Goal: Information Seeking & Learning: Learn about a topic

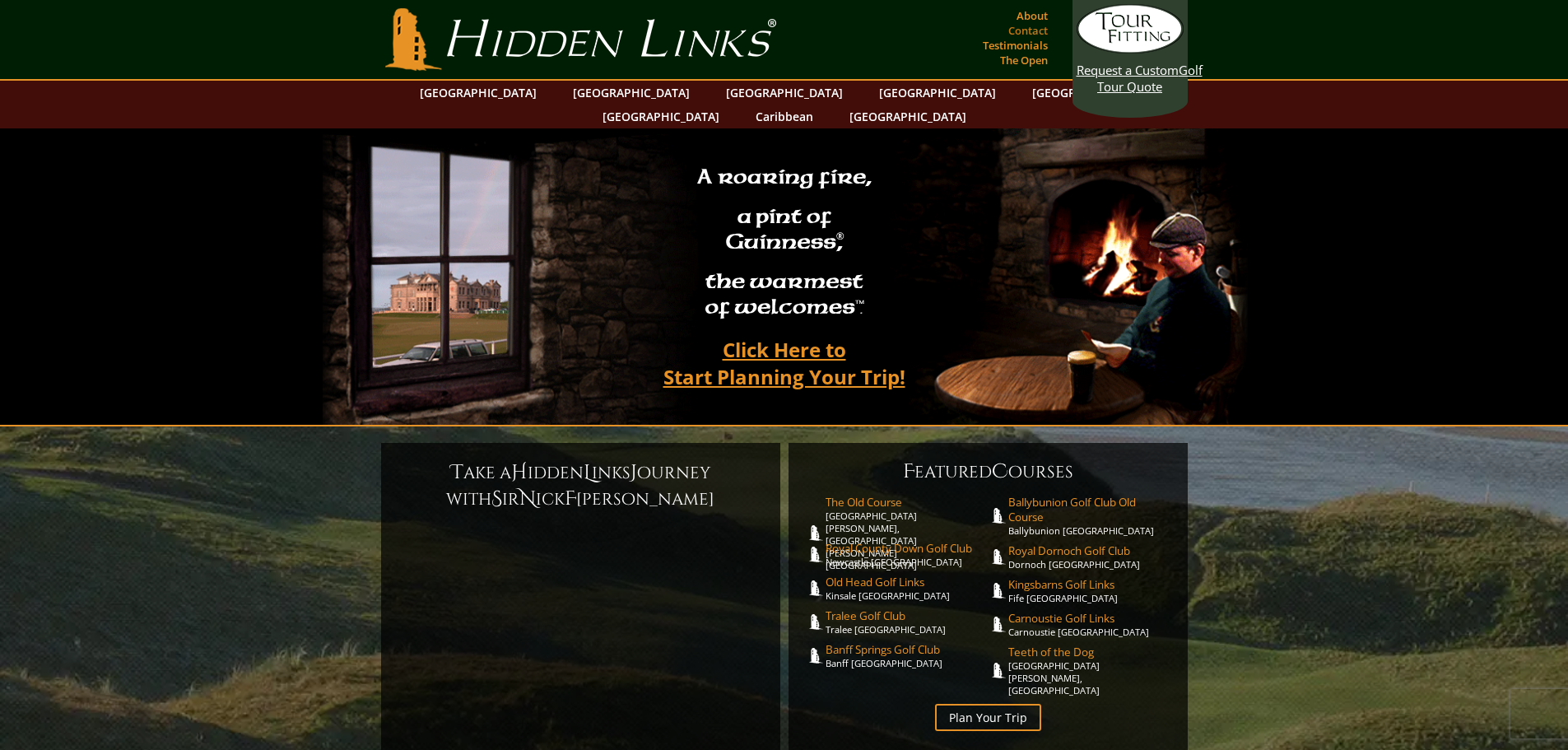
click at [1030, 31] on link "Contact" at bounding box center [1027, 30] width 48 height 23
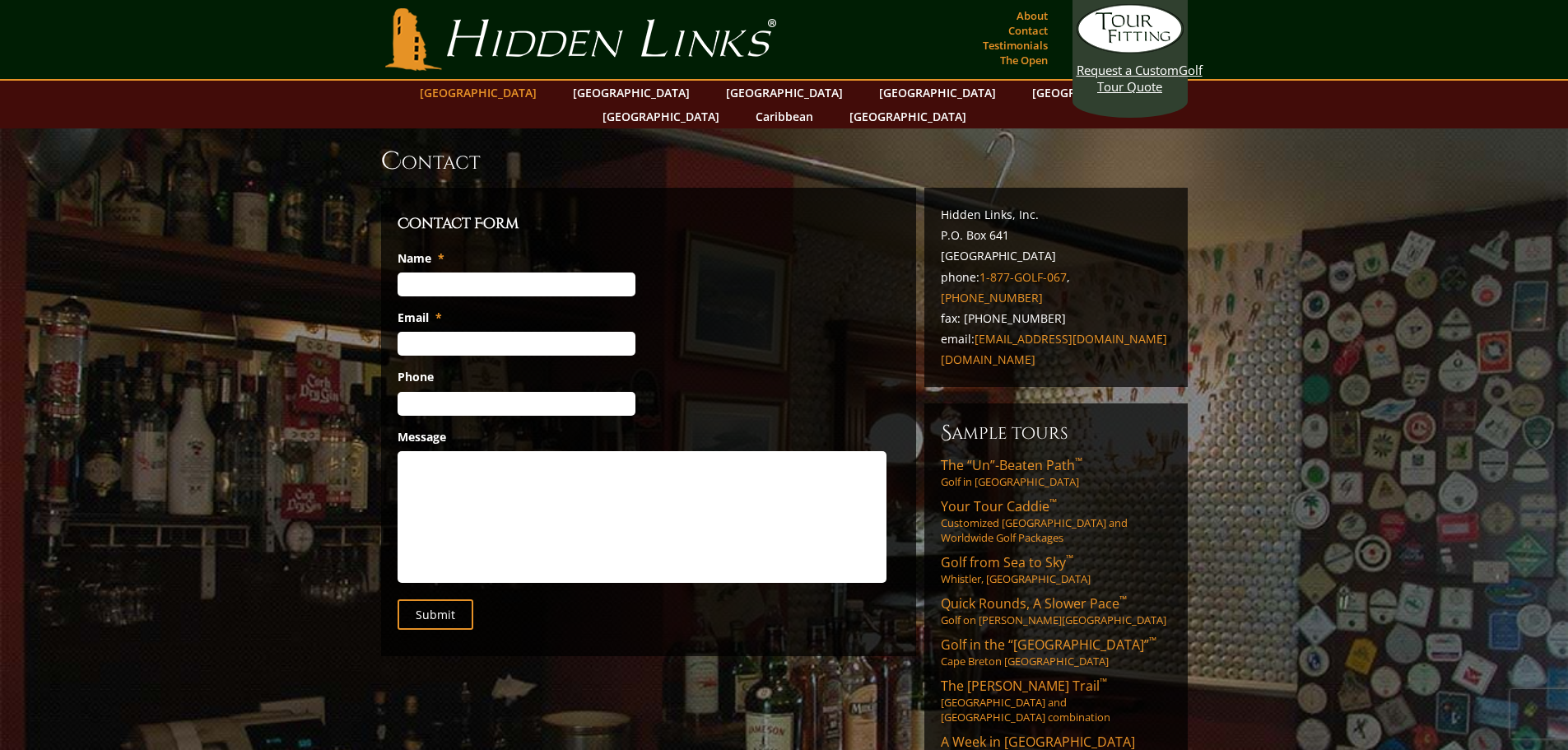
click at [518, 93] on link "[GEOGRAPHIC_DATA]" at bounding box center [478, 92] width 134 height 24
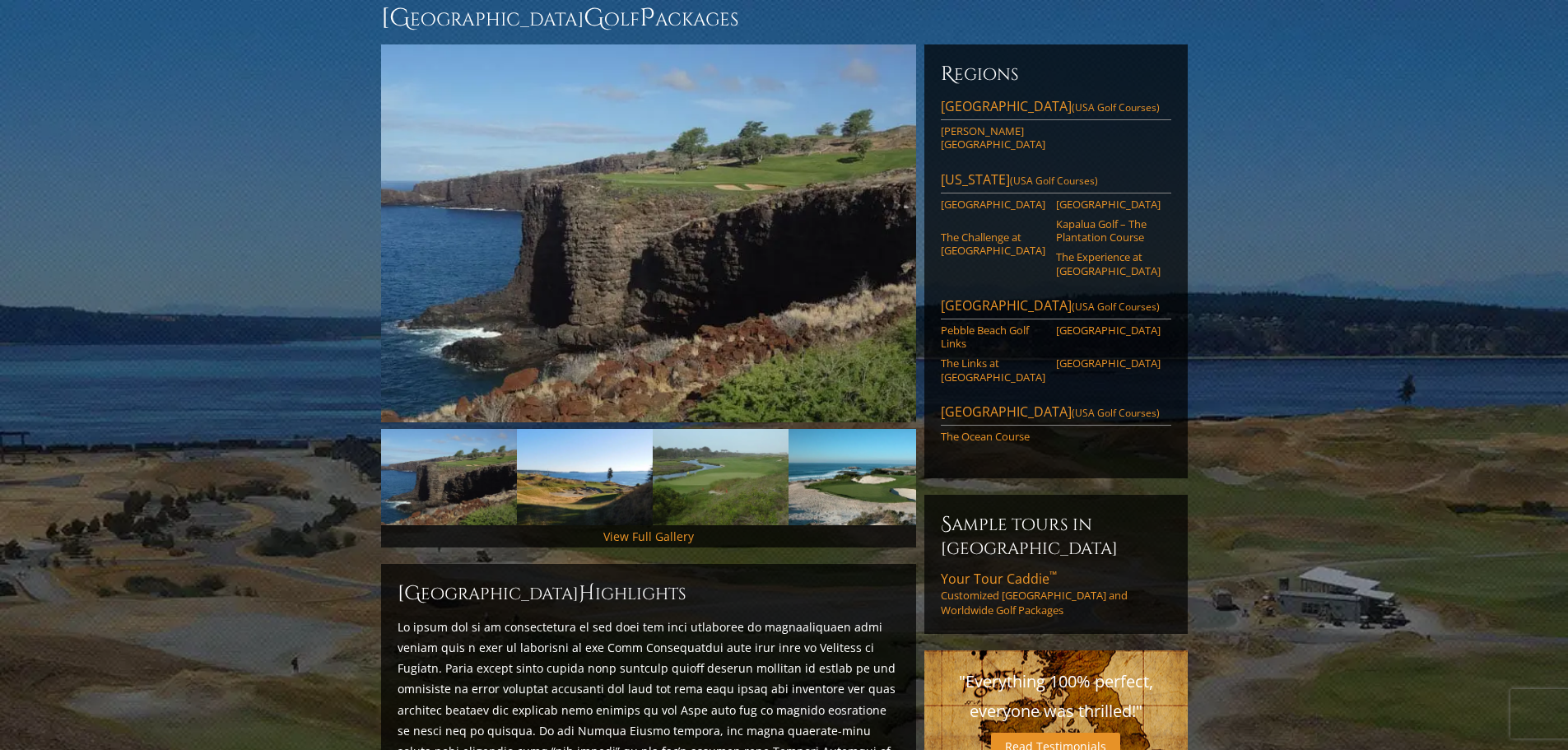
scroll to position [82, 0]
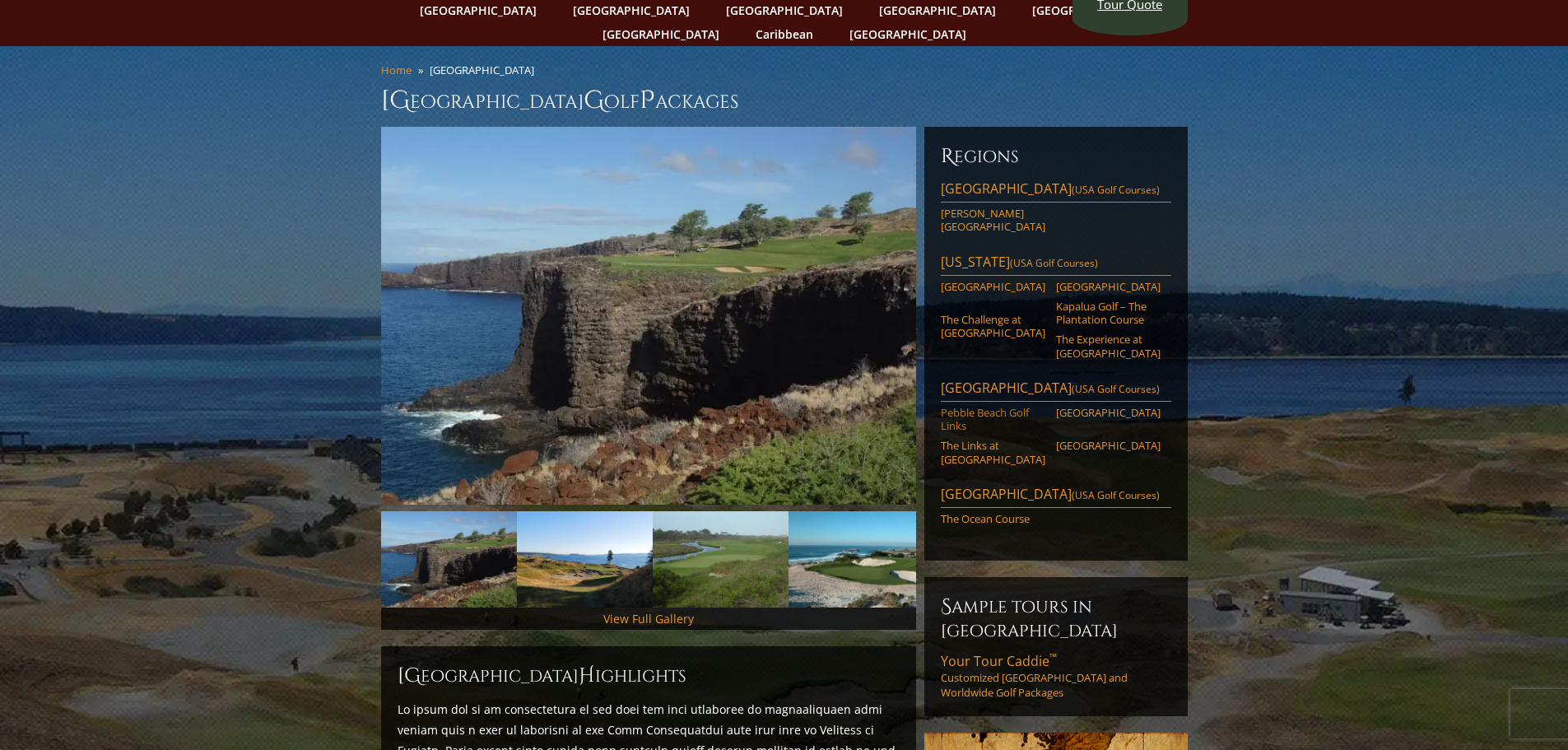
click at [965, 406] on link "Pebble Beach Golf Links" at bounding box center [993, 419] width 105 height 27
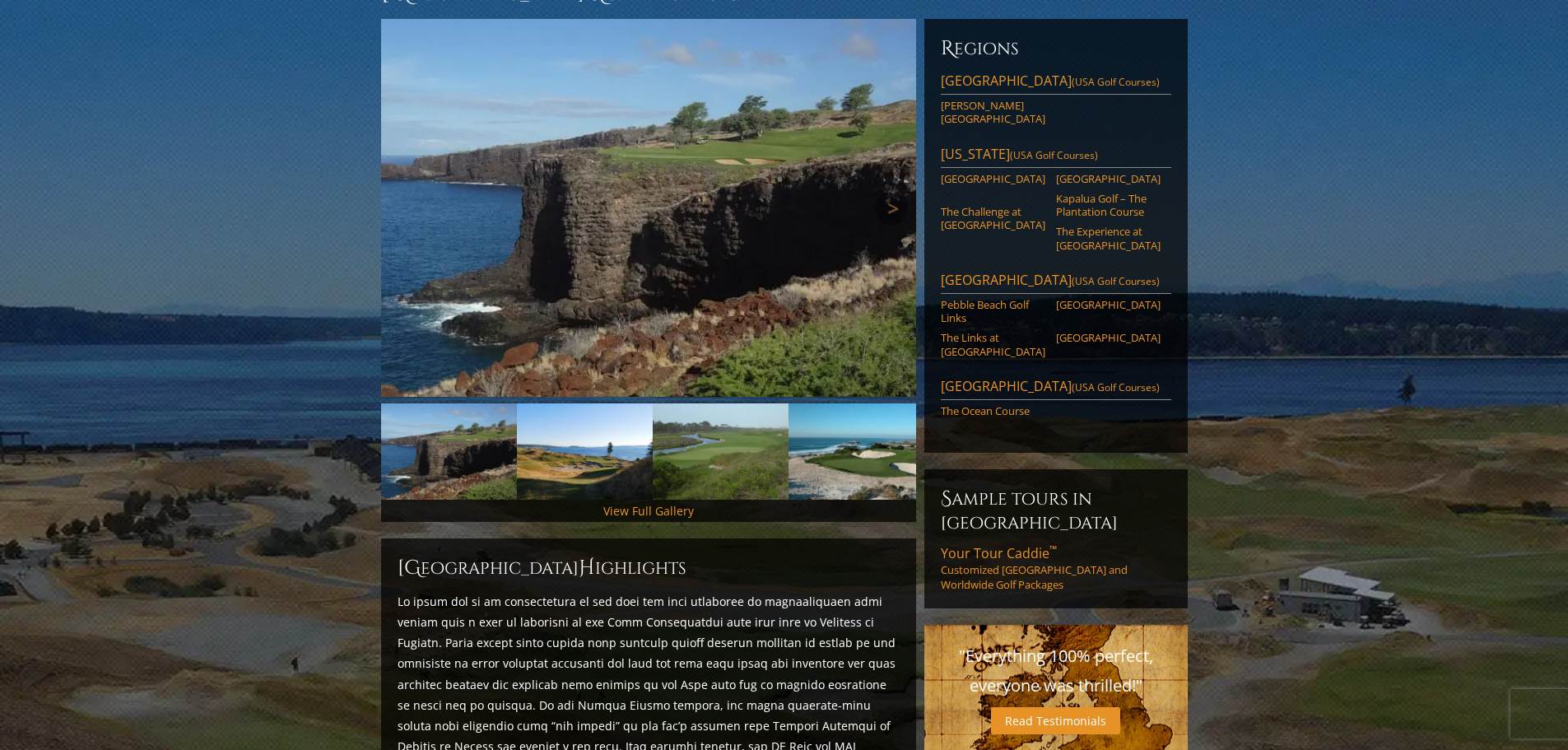
scroll to position [0, 0]
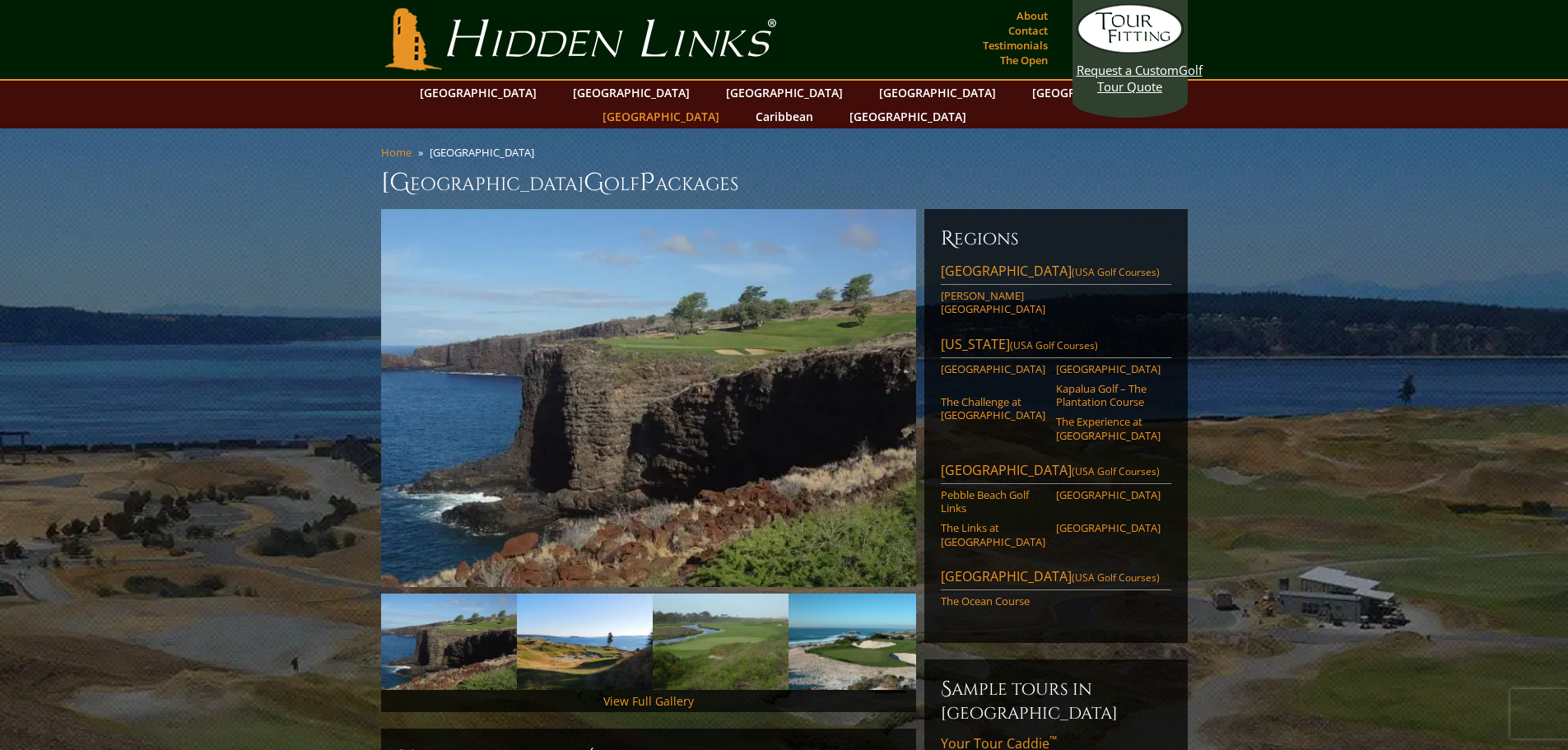
click at [727, 105] on link "[GEOGRAPHIC_DATA]" at bounding box center [660, 117] width 134 height 24
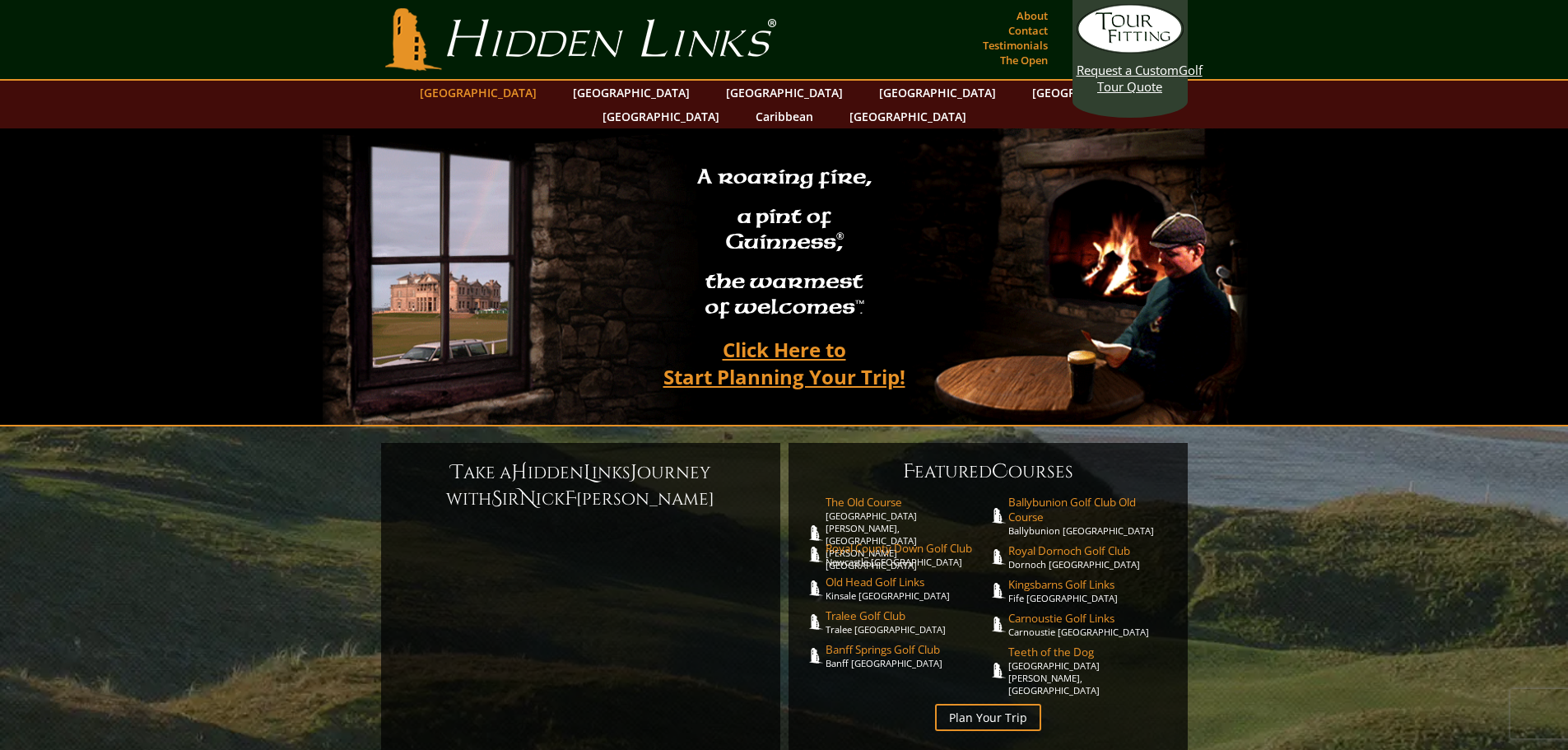
click at [521, 92] on link "[GEOGRAPHIC_DATA]" at bounding box center [478, 92] width 134 height 24
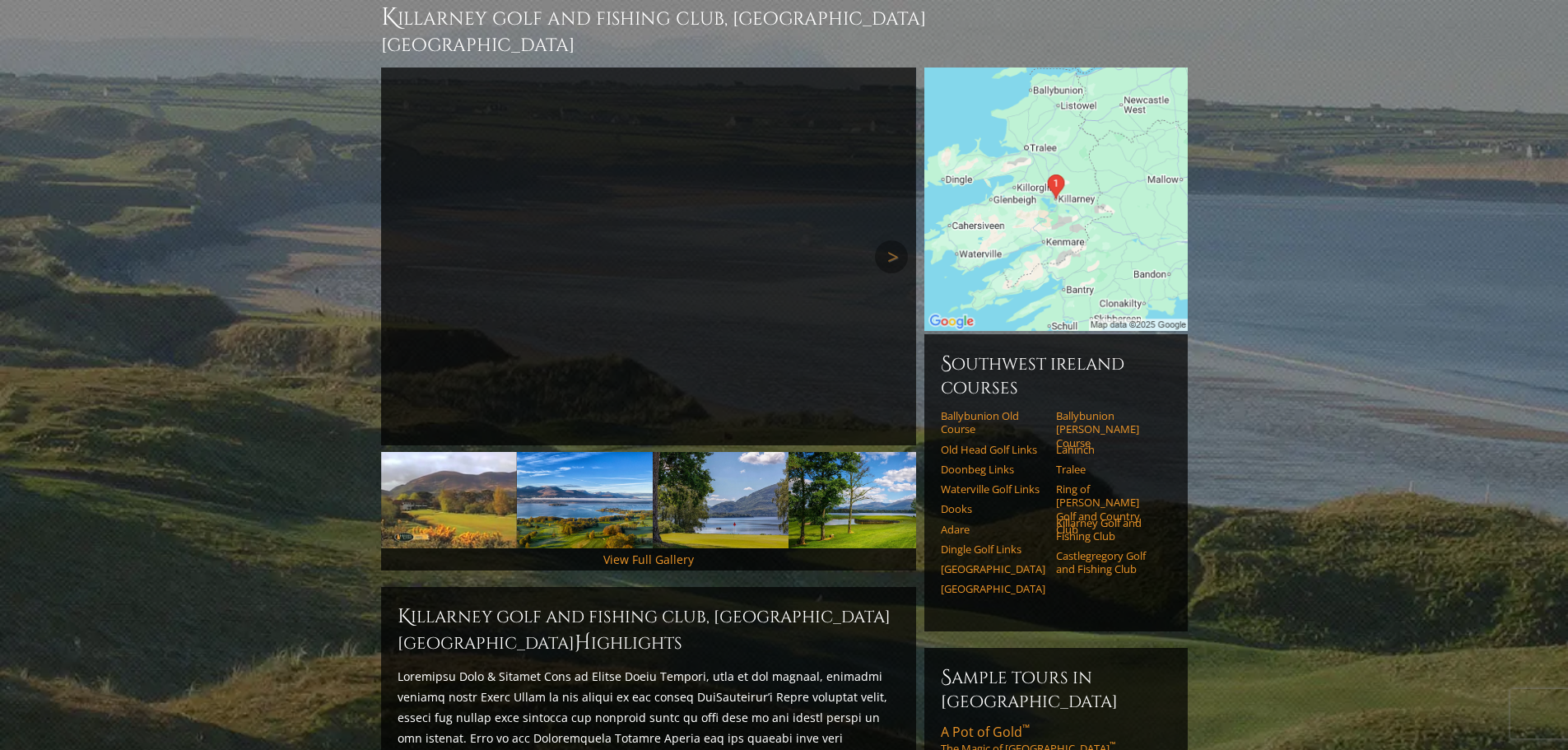
scroll to position [164, 0]
click at [644, 552] on link "View Full Gallery" at bounding box center [648, 559] width 91 height 16
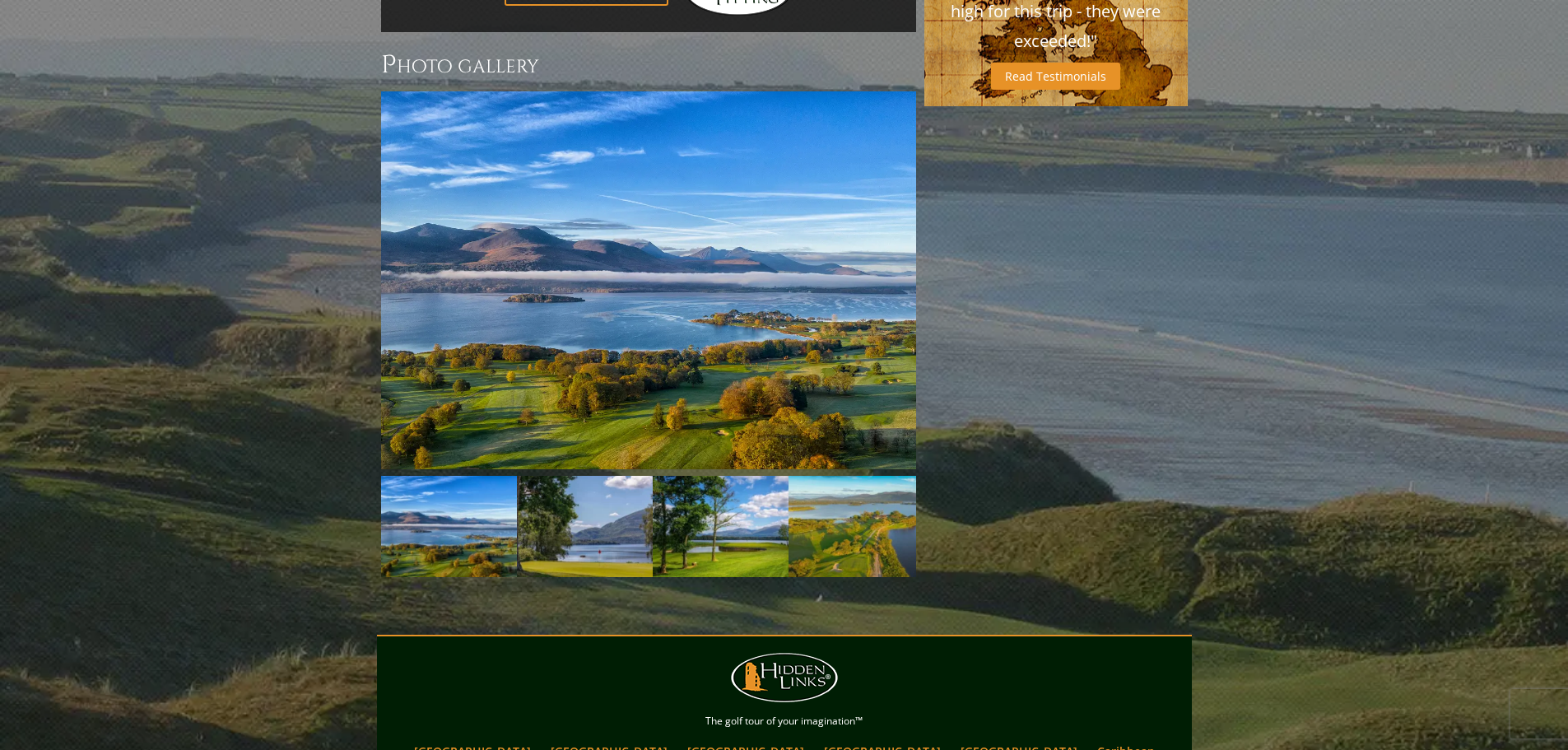
scroll to position [1312, 0]
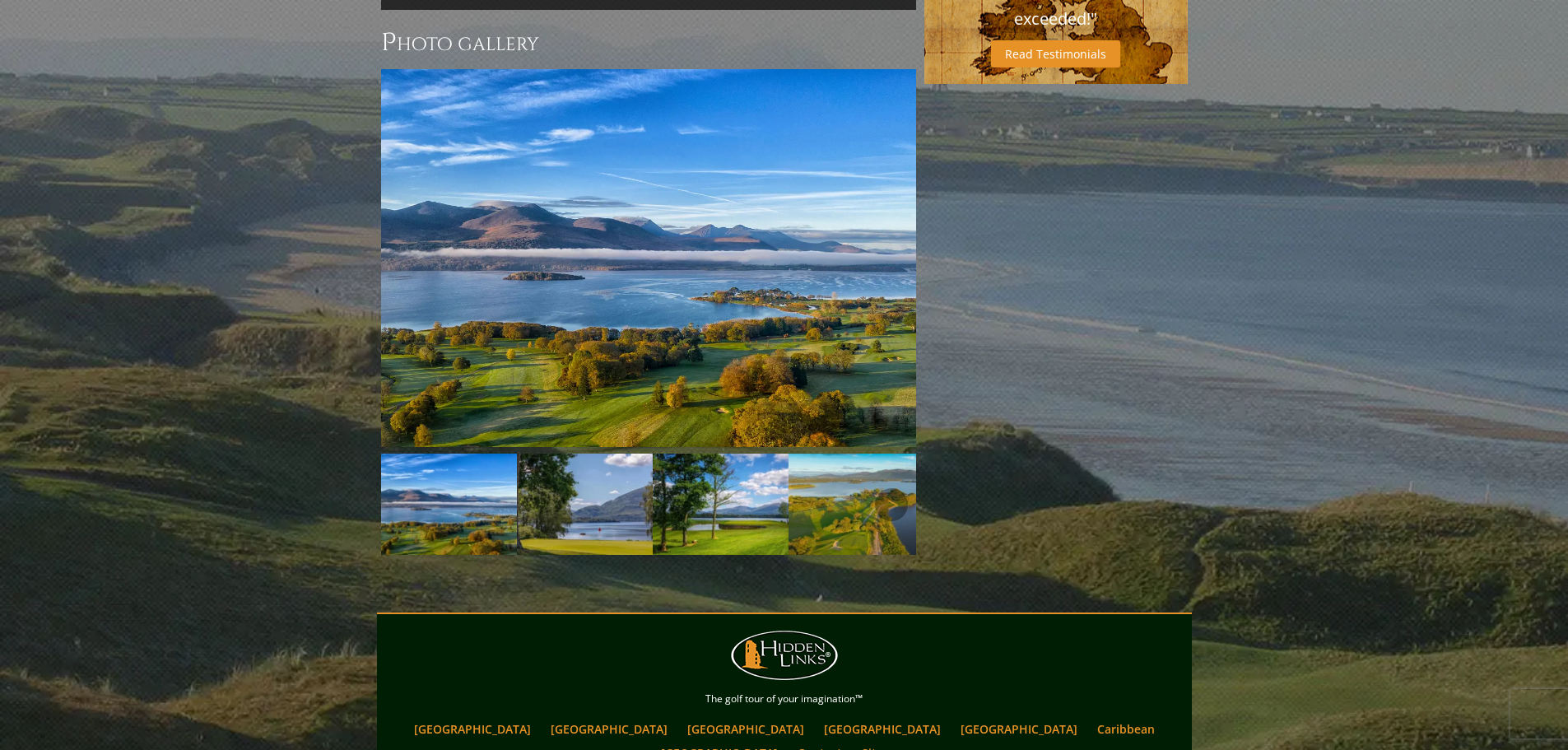
click at [622, 454] on img at bounding box center [584, 504] width 135 height 102
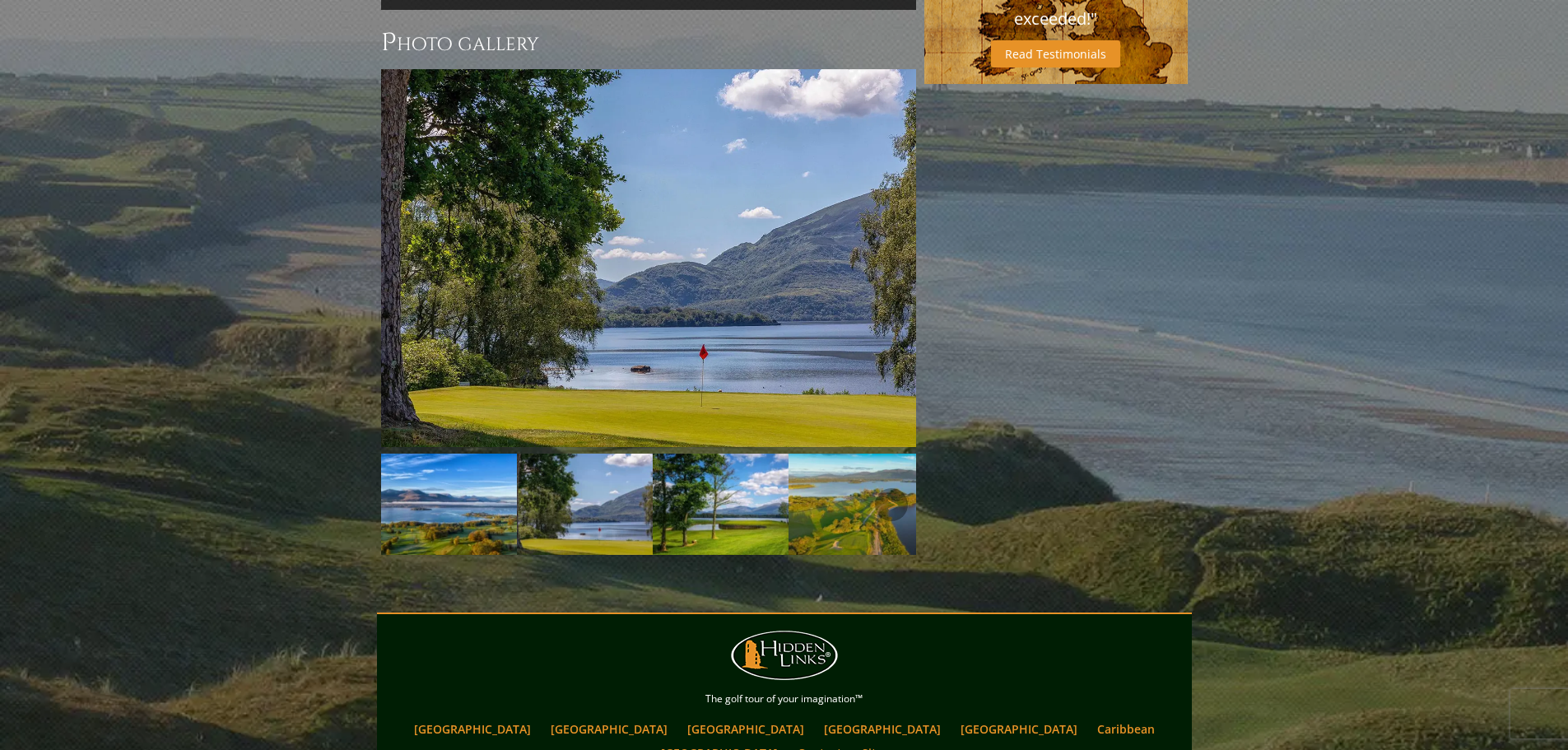
click at [713, 454] on img at bounding box center [720, 504] width 135 height 102
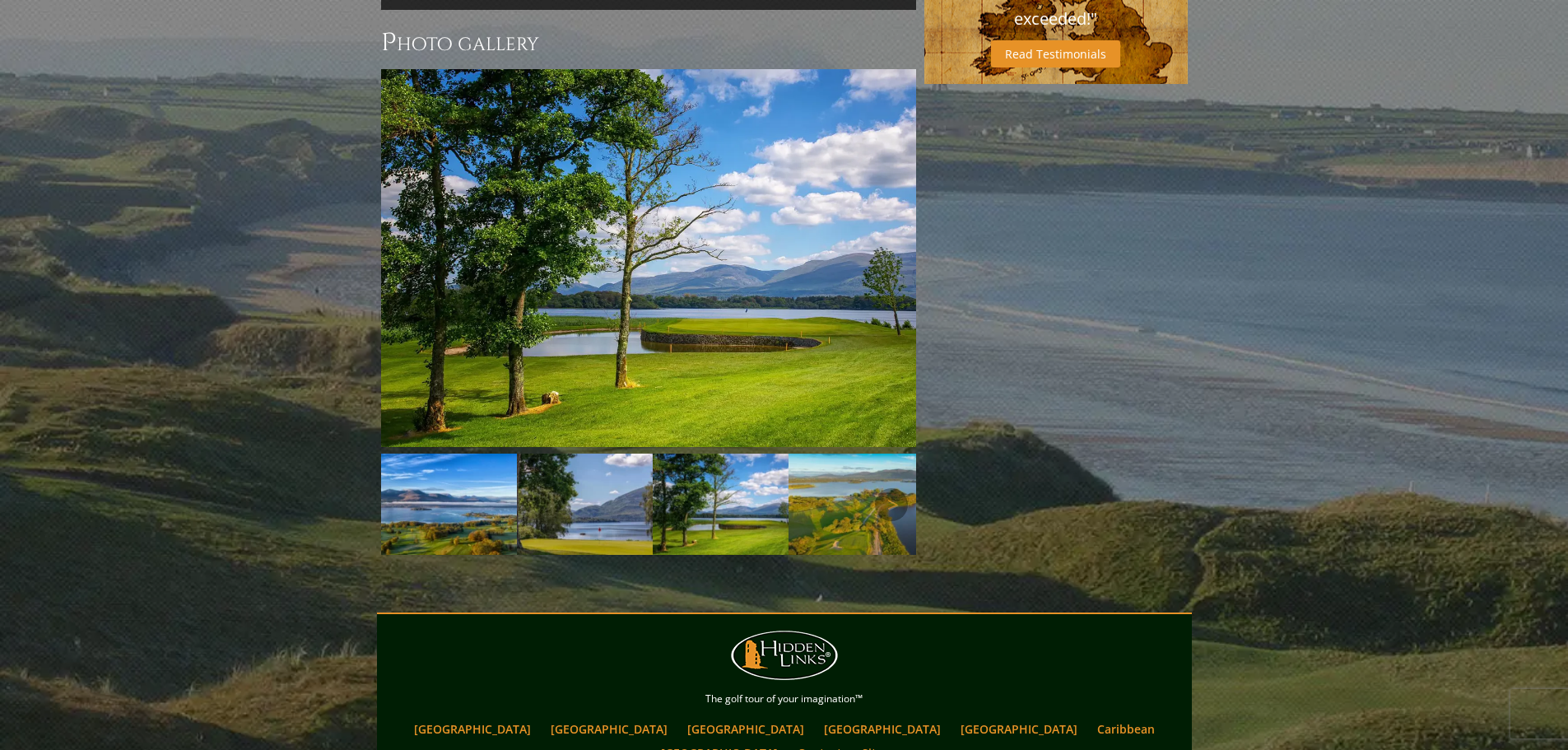
click at [848, 454] on img at bounding box center [855, 504] width 135 height 102
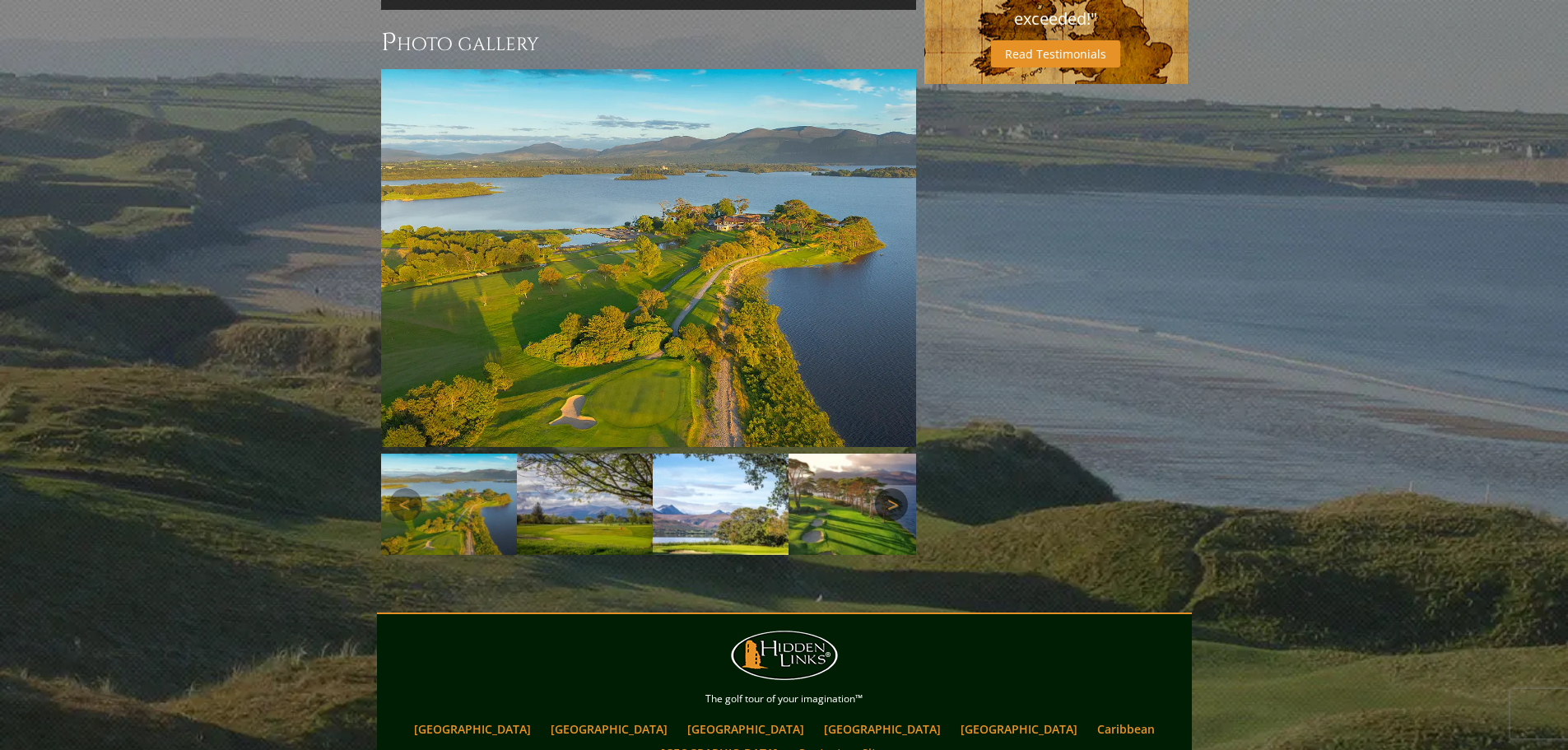
click at [889, 488] on link "Next" at bounding box center [891, 504] width 33 height 33
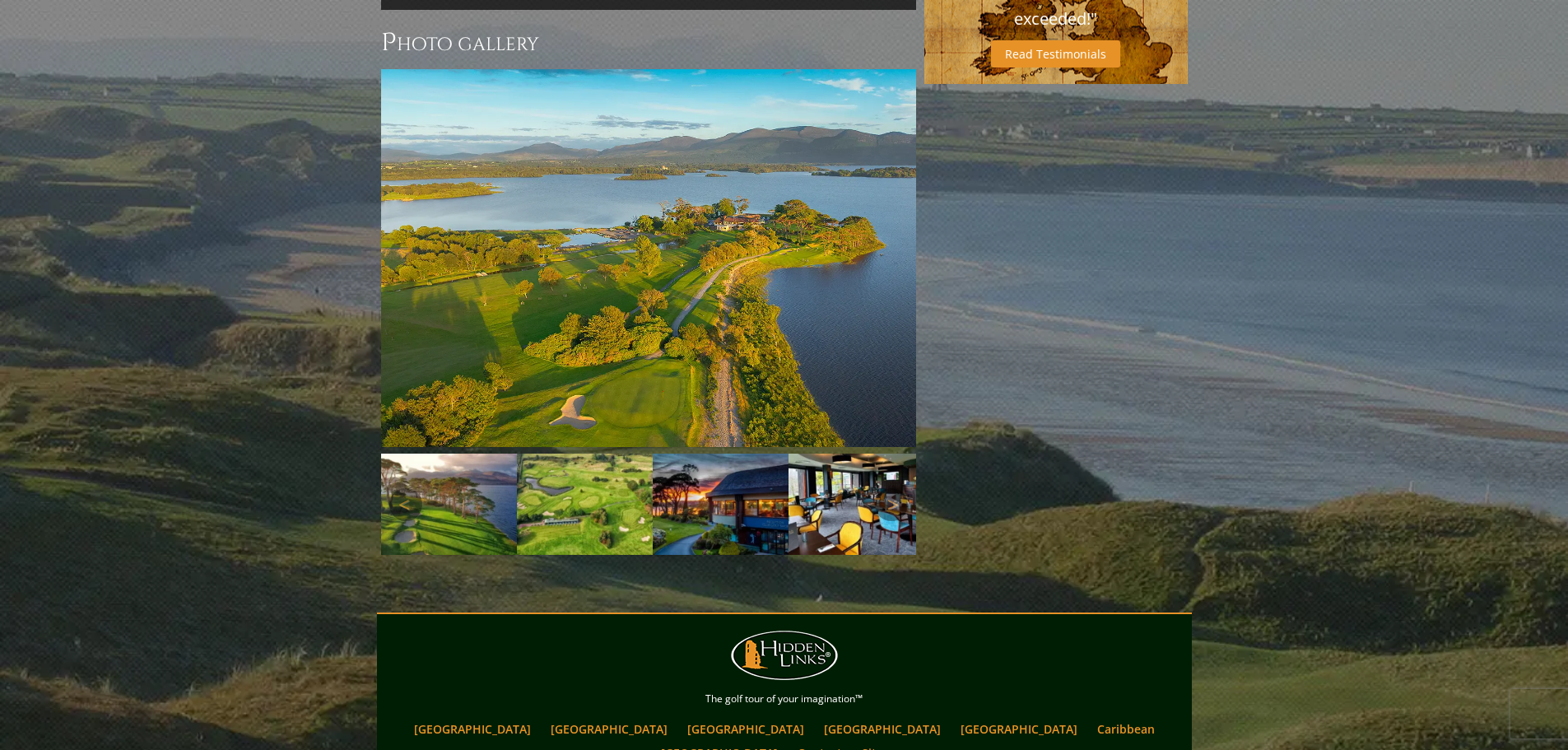
click at [598, 454] on img at bounding box center [584, 504] width 135 height 102
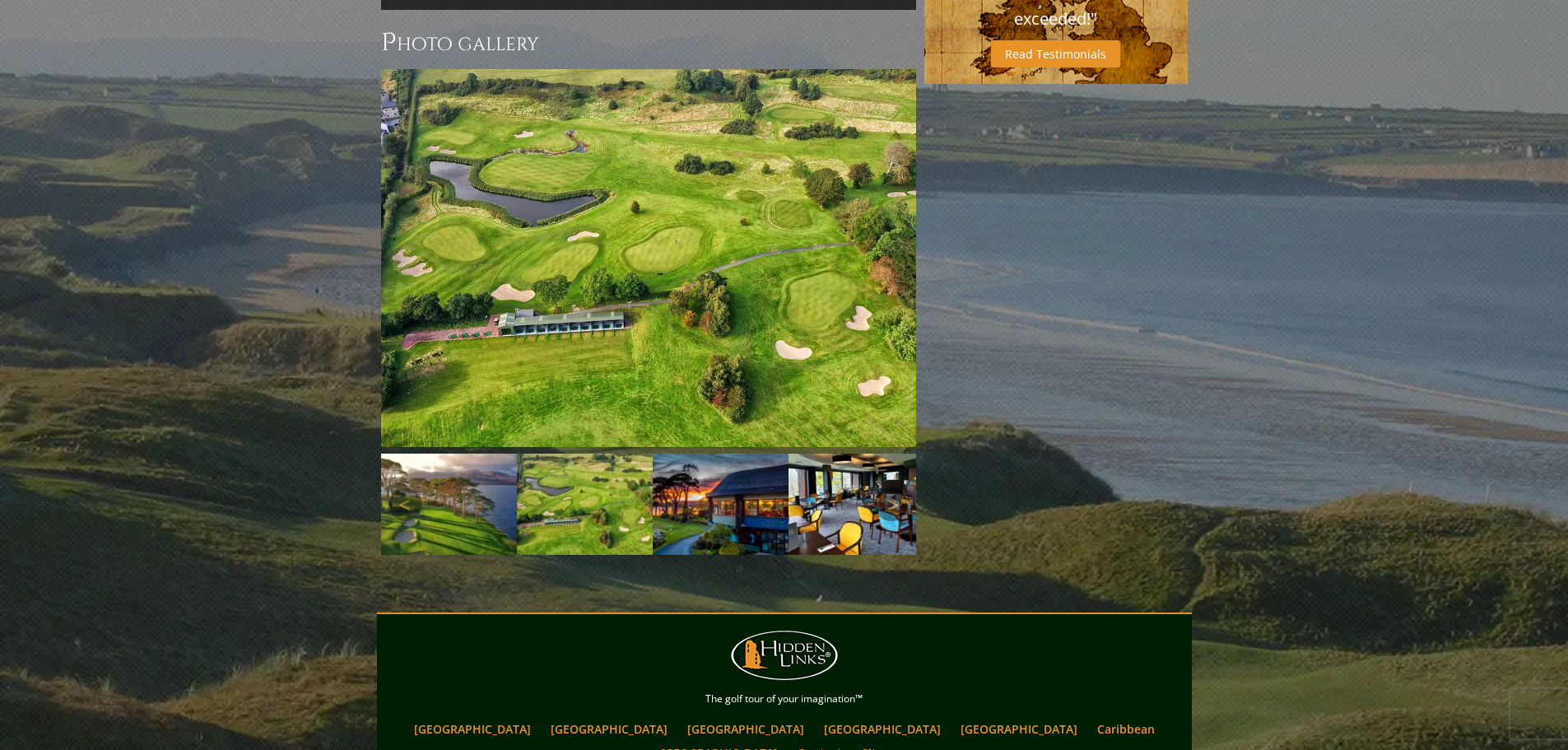
click at [710, 454] on img at bounding box center [720, 504] width 135 height 102
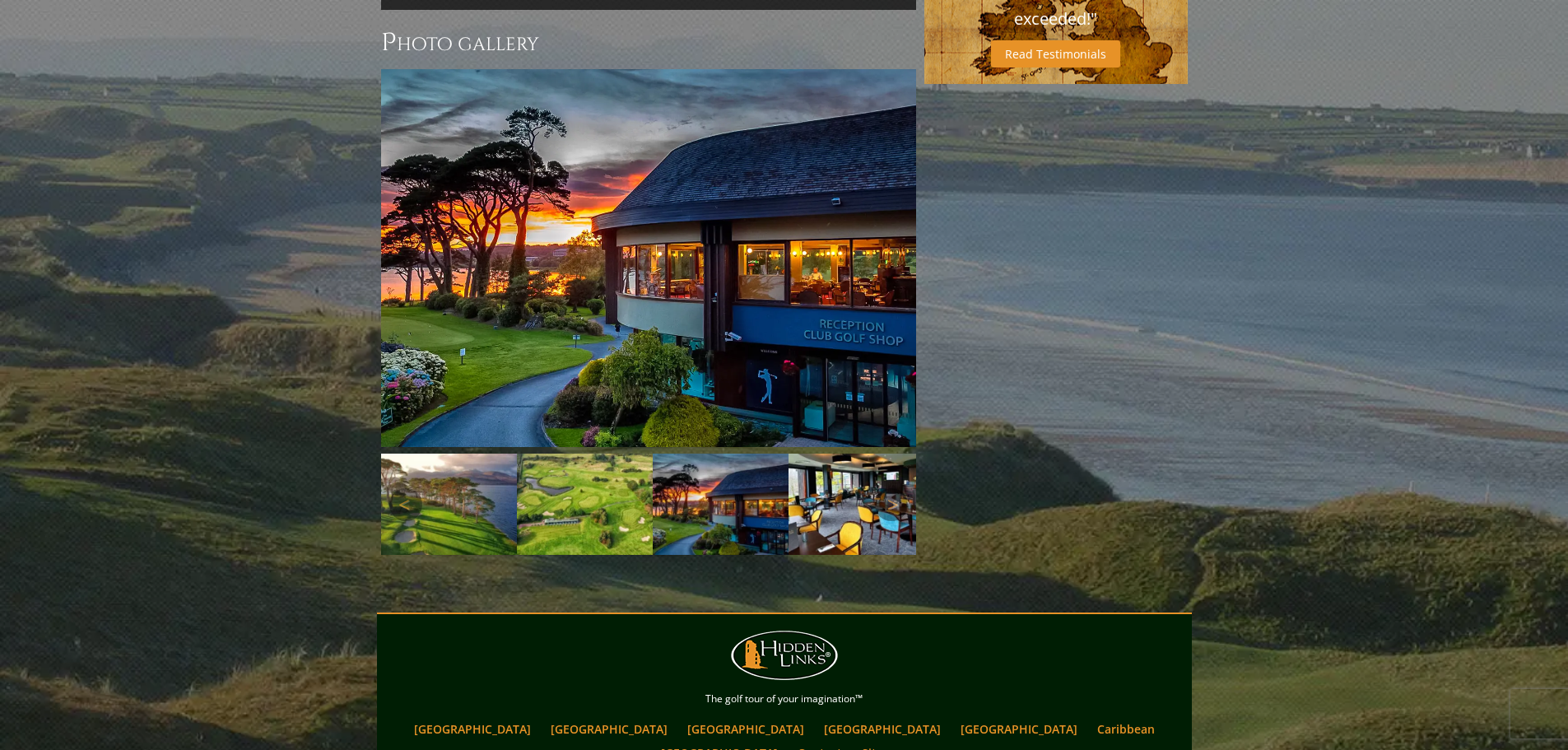
click at [819, 454] on img at bounding box center [855, 504] width 135 height 102
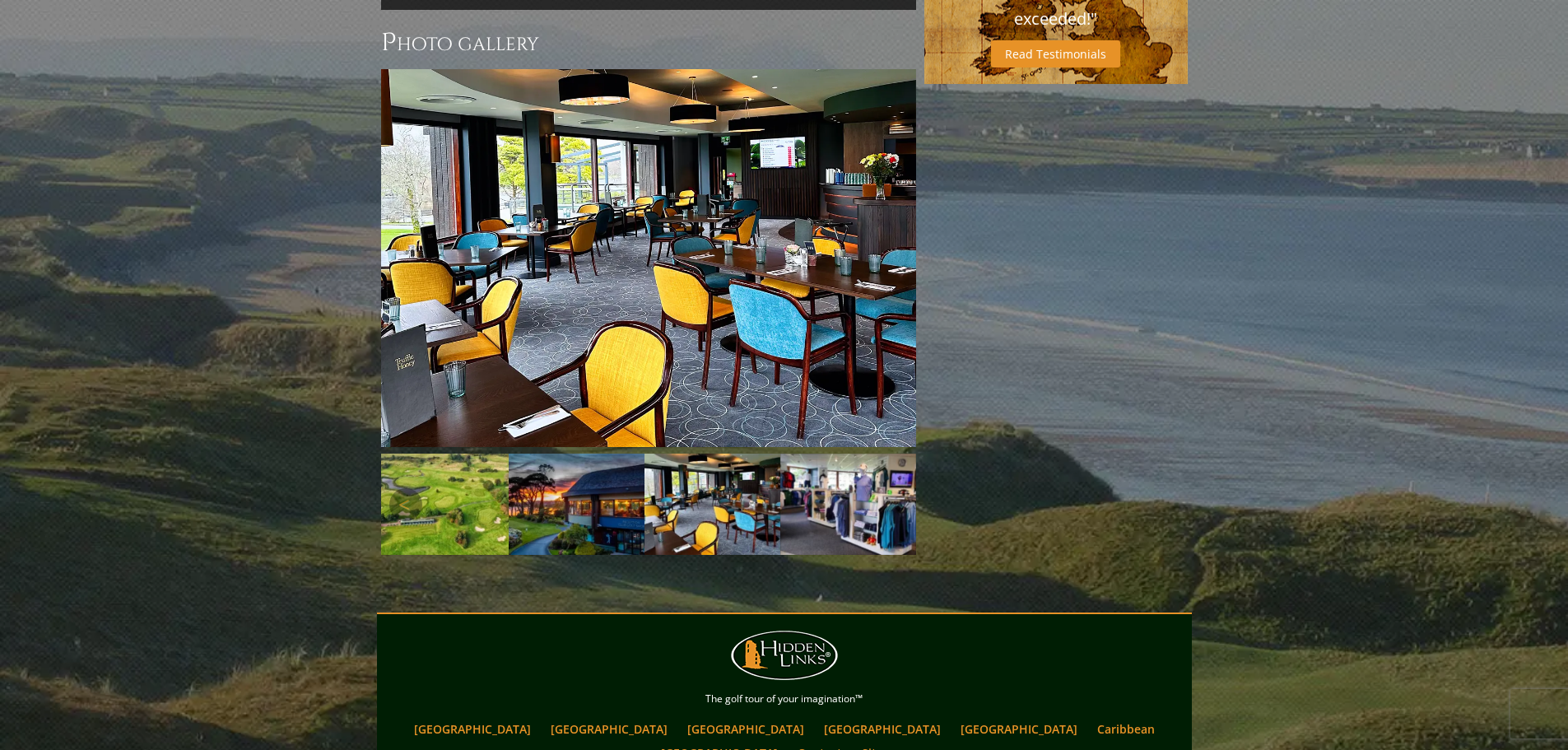
click at [911, 454] on img at bounding box center [848, 504] width 135 height 102
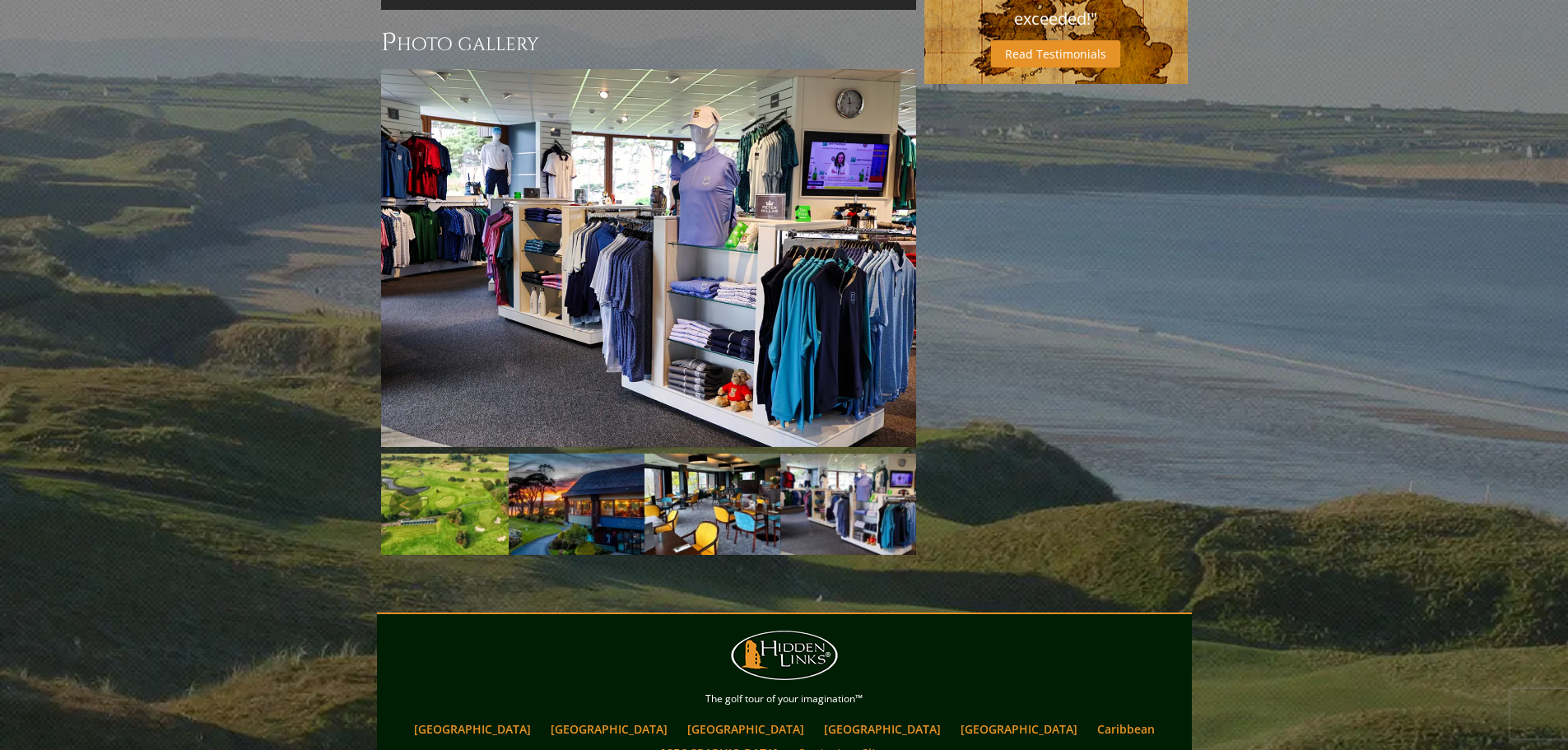
click at [901, 488] on link "Next" at bounding box center [891, 504] width 33 height 33
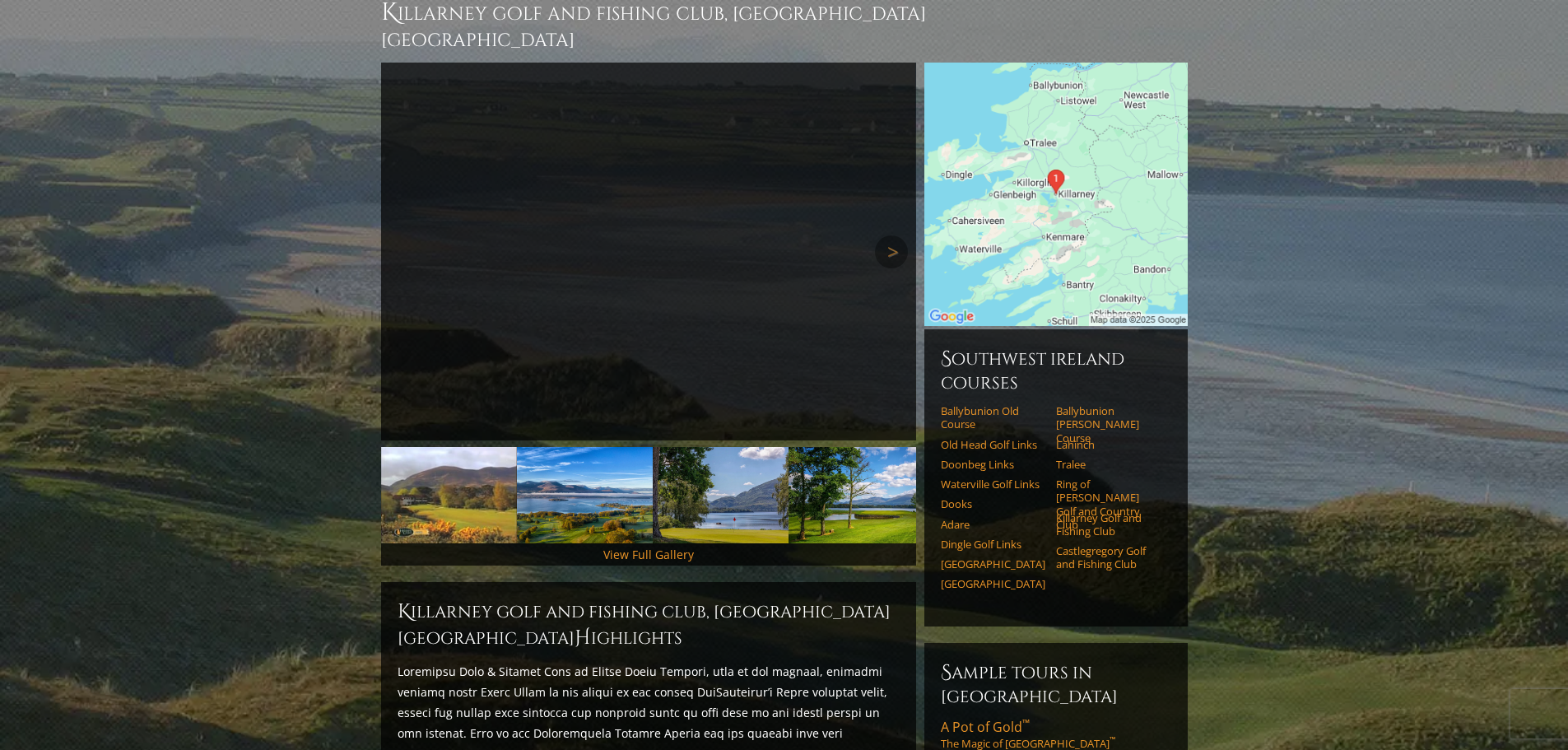
scroll to position [164, 0]
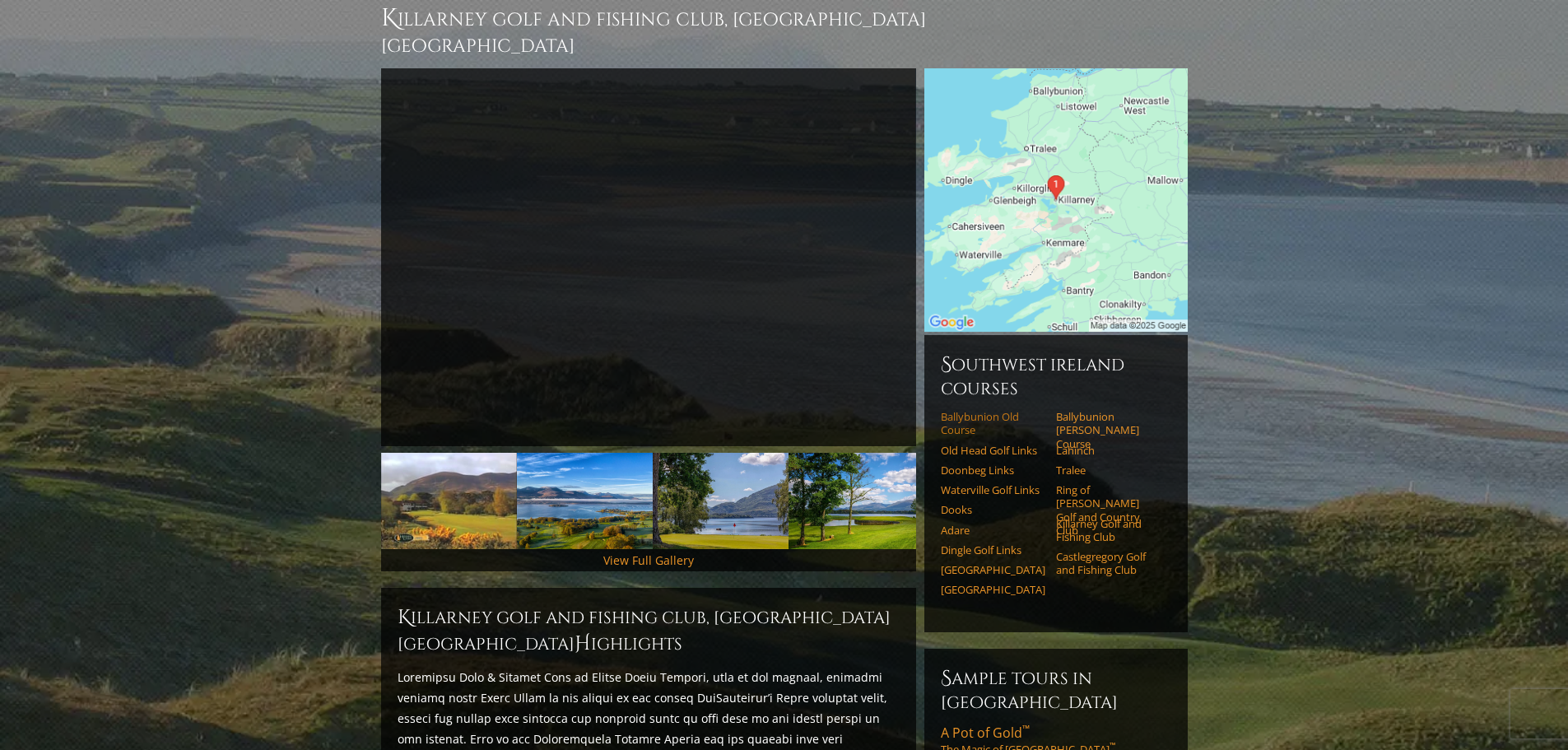
click at [954, 410] on link "Ballybunion Old Course" at bounding box center [993, 423] width 105 height 27
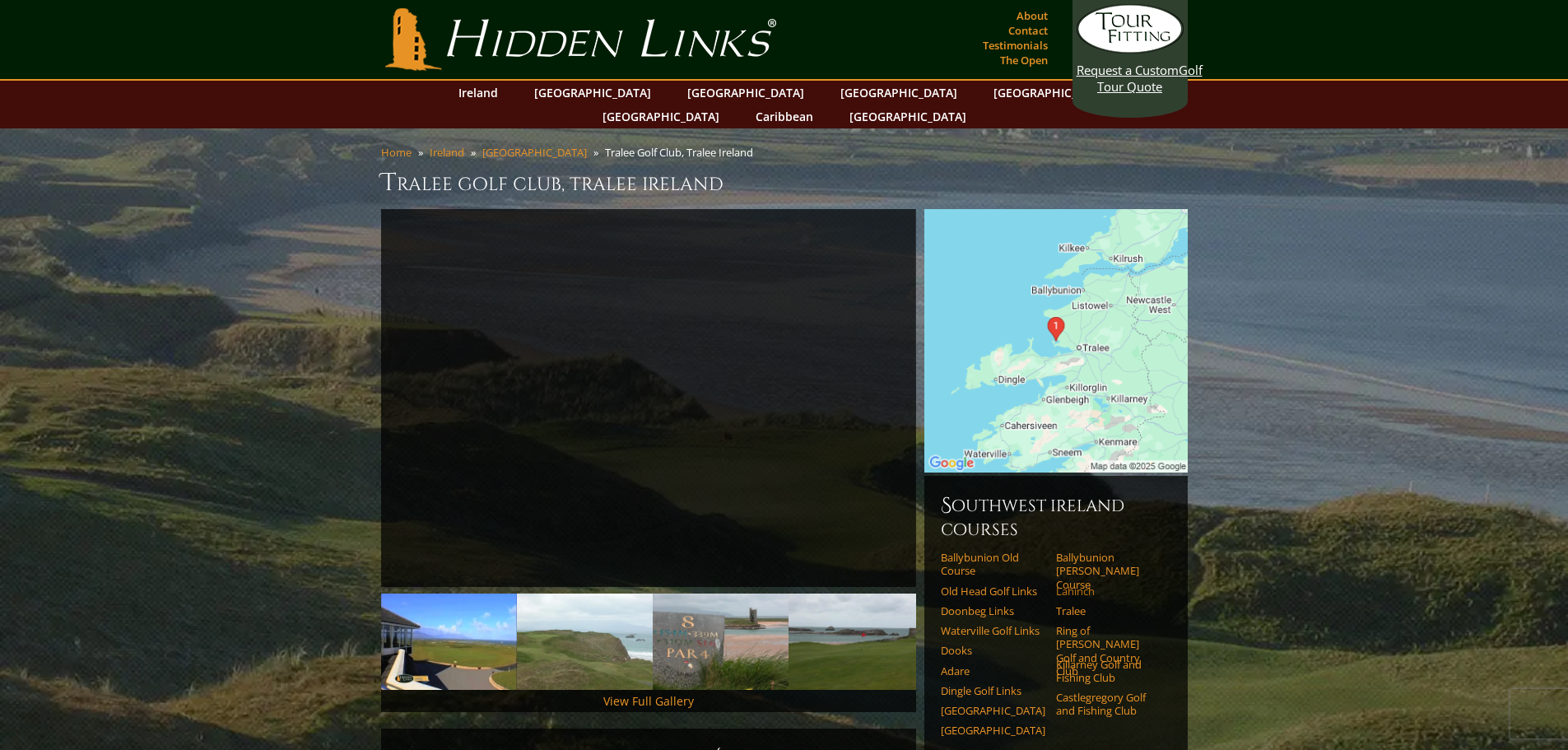
click at [1081, 585] on link "Lahinch" at bounding box center [1109, 591] width 105 height 13
